Goal: Task Accomplishment & Management: Manage account settings

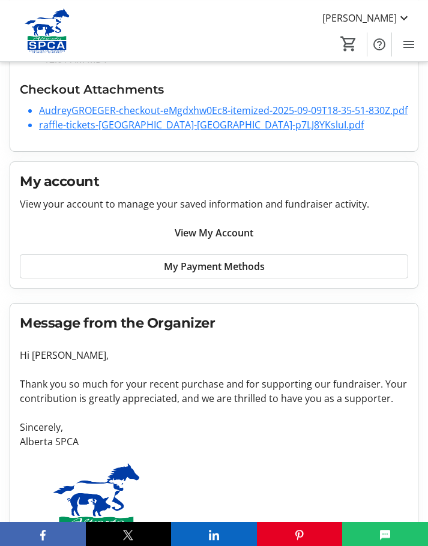
scroll to position [244, 0]
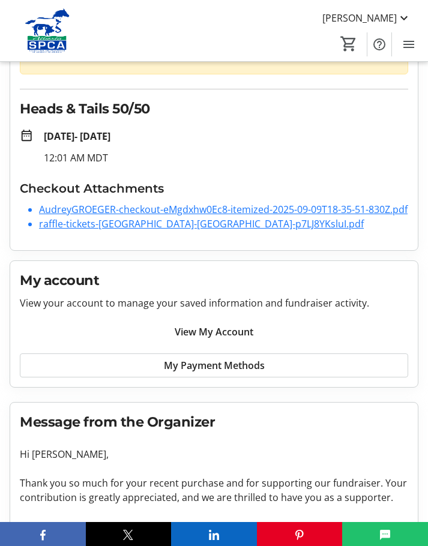
click at [236, 330] on span "View My Account" at bounding box center [214, 332] width 79 height 14
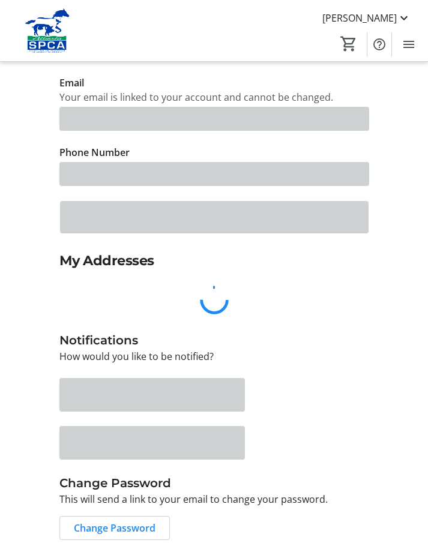
scroll to position [46, 0]
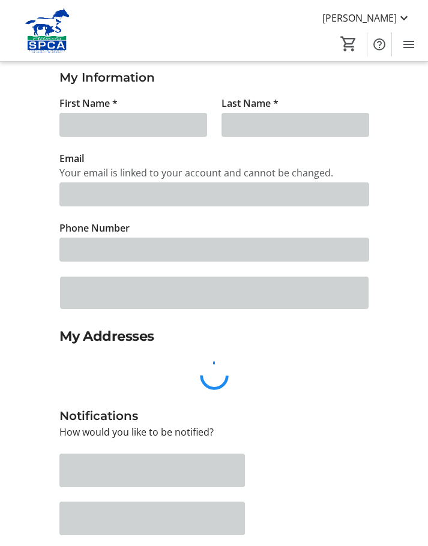
type input "[PERSON_NAME]"
type input "[EMAIL_ADDRESS][DOMAIN_NAME]"
type input "[PHONE_NUMBER]"
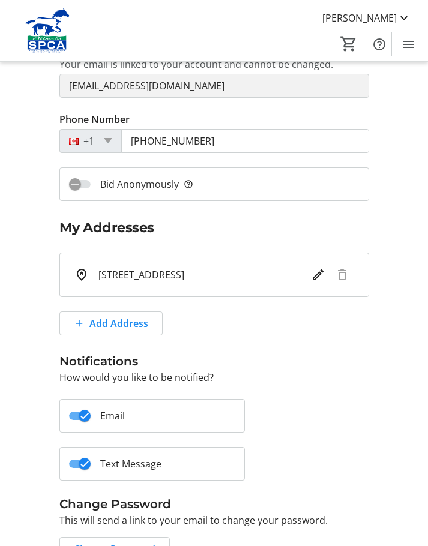
scroll to position [156, 0]
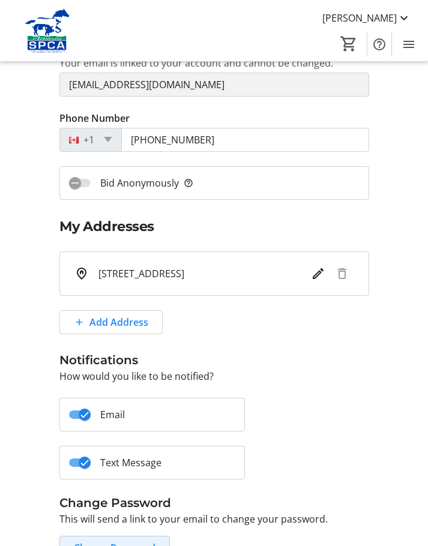
click at [138, 545] on span "Change Password" at bounding box center [115, 547] width 82 height 14
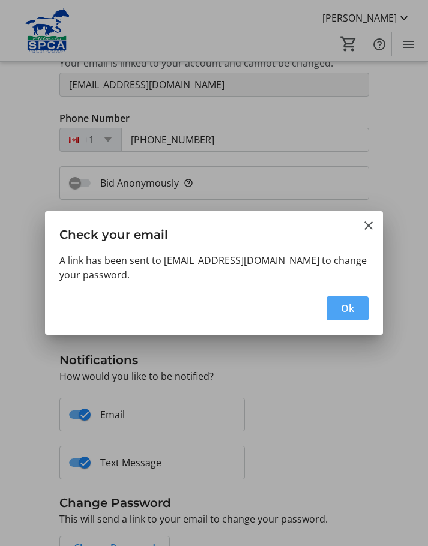
click at [350, 305] on span "Ok" at bounding box center [347, 308] width 13 height 14
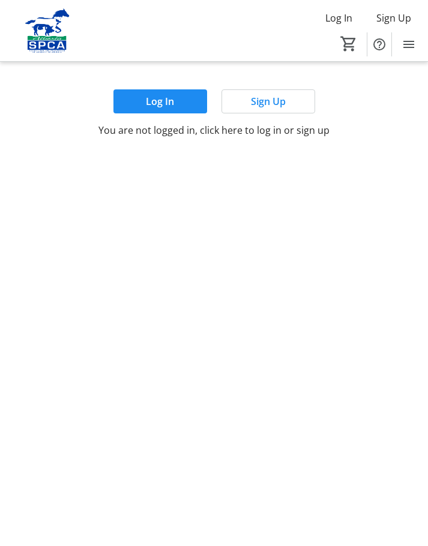
scroll to position [46, 0]
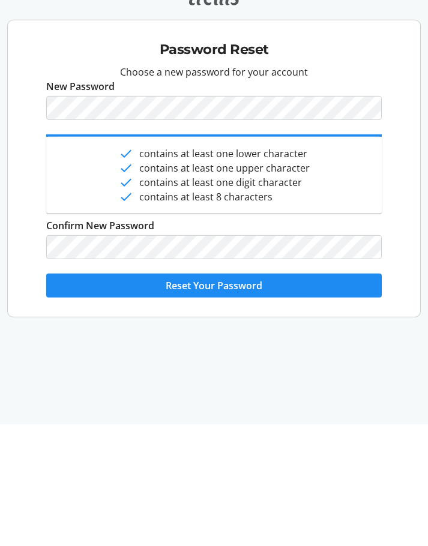
click at [231, 399] on span "Reset Your Password" at bounding box center [214, 406] width 97 height 14
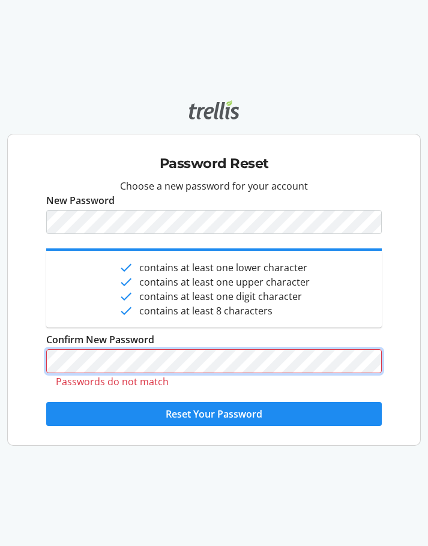
scroll to position [46, 0]
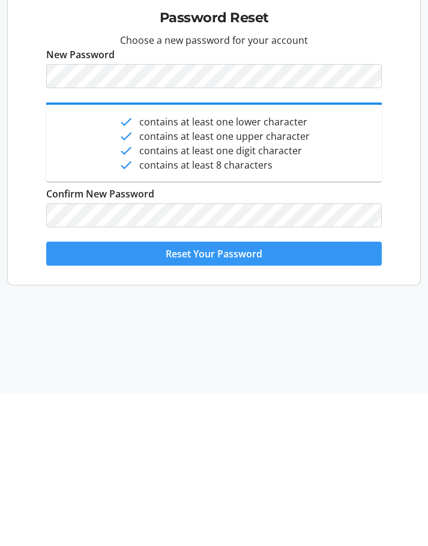
click at [245, 392] on span "submit" at bounding box center [213, 406] width 335 height 29
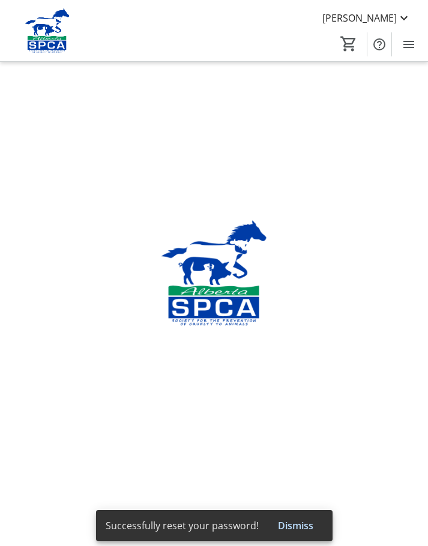
type input "Audrey"
type input "Groeger"
type input "staypuf49@gmail.com"
type input "[PHONE_NUMBER]"
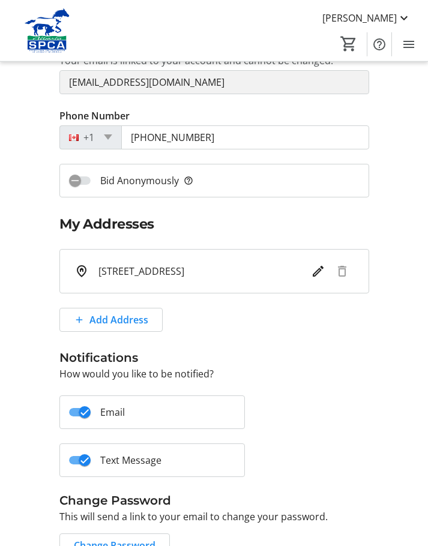
scroll to position [179, 0]
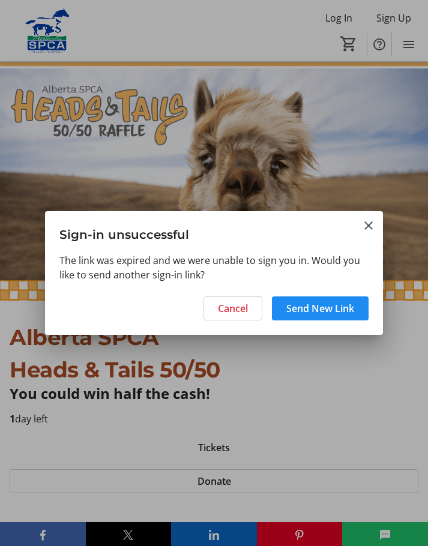
click at [372, 222] on mat-icon "Close" at bounding box center [368, 225] width 14 height 14
